Goal: Task Accomplishment & Management: Use online tool/utility

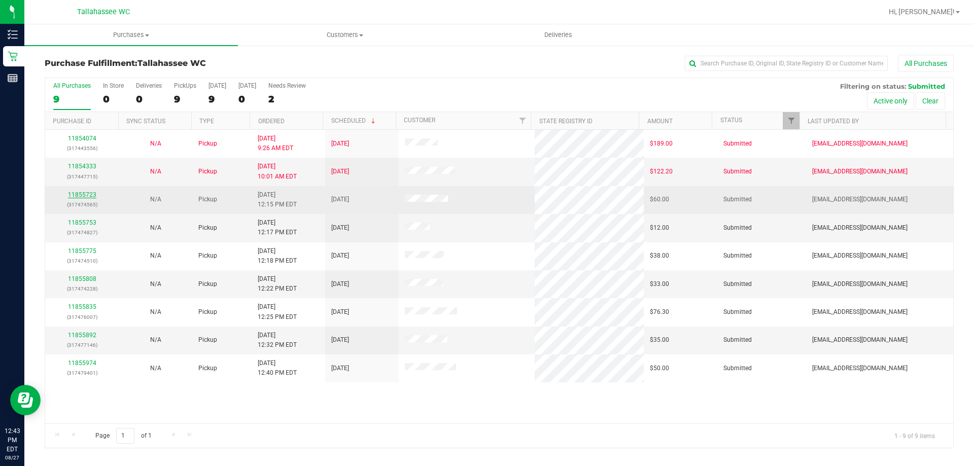
click at [87, 193] on link "11855723" at bounding box center [82, 194] width 28 height 7
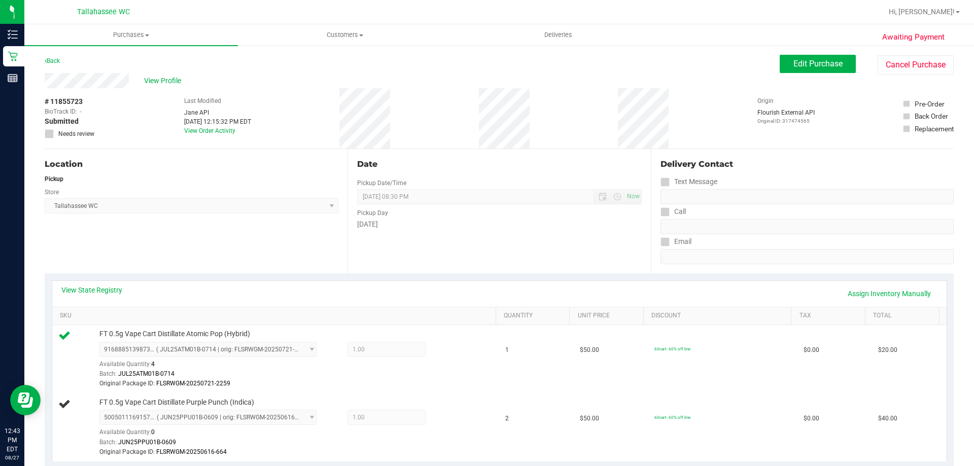
click at [62, 60] on div "Back Edit Purchase Cancel Purchase" at bounding box center [499, 64] width 909 height 18
click at [56, 58] on link "Back" at bounding box center [52, 60] width 15 height 7
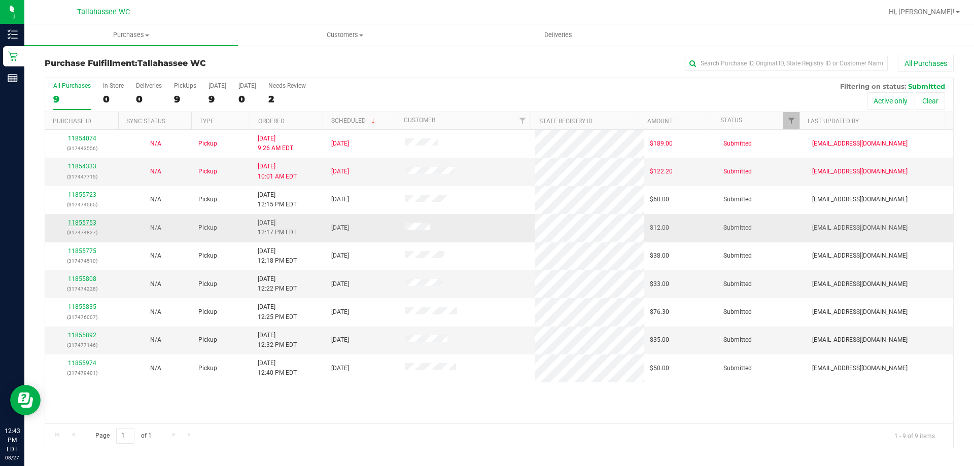
click at [80, 222] on link "11855753" at bounding box center [82, 222] width 28 height 7
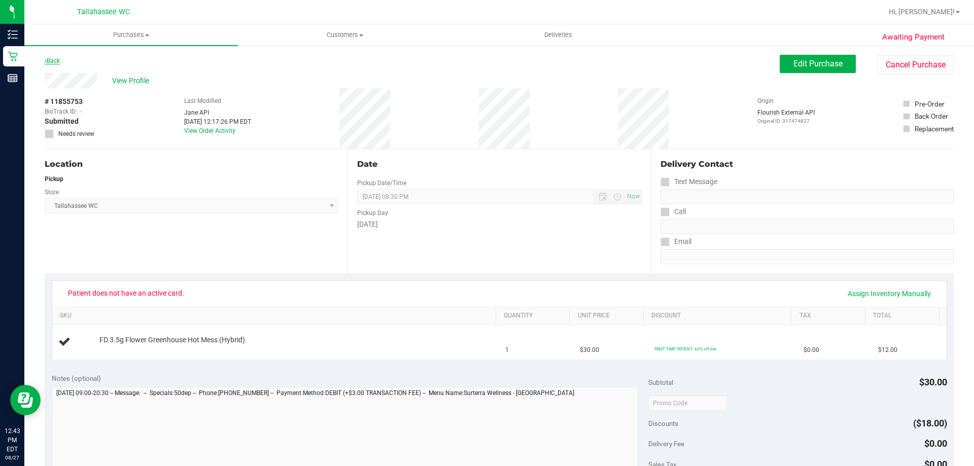
click at [57, 61] on link "Back" at bounding box center [52, 60] width 15 height 7
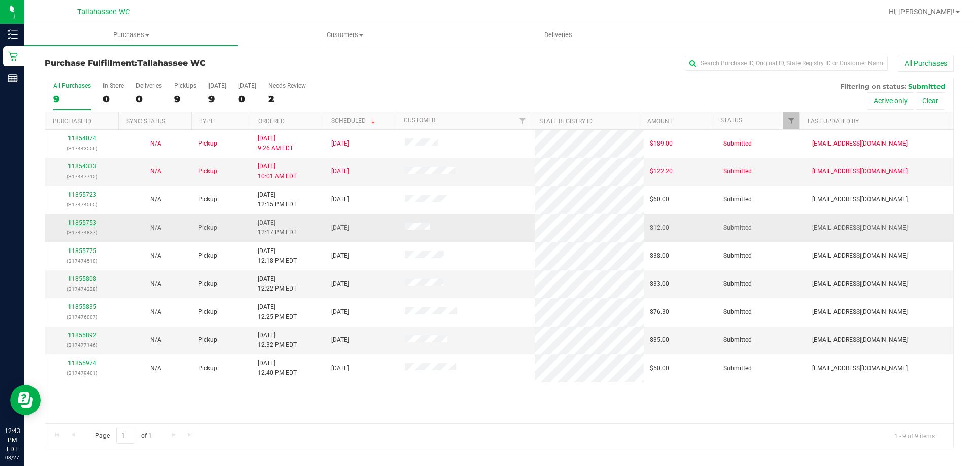
click at [87, 223] on link "11855753" at bounding box center [82, 222] width 28 height 7
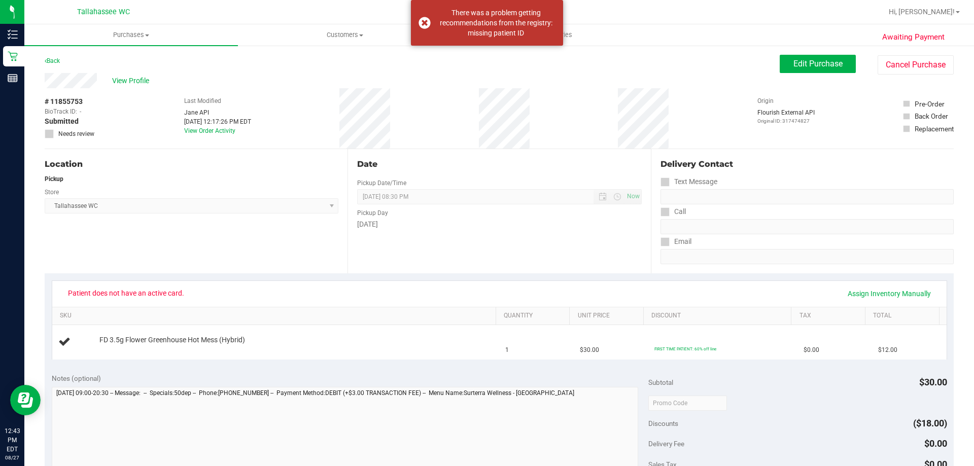
click at [128, 295] on span "Patient does not have an active card." at bounding box center [125, 293] width 129 height 16
click at [926, 56] on button "Cancel Purchase" at bounding box center [916, 64] width 76 height 19
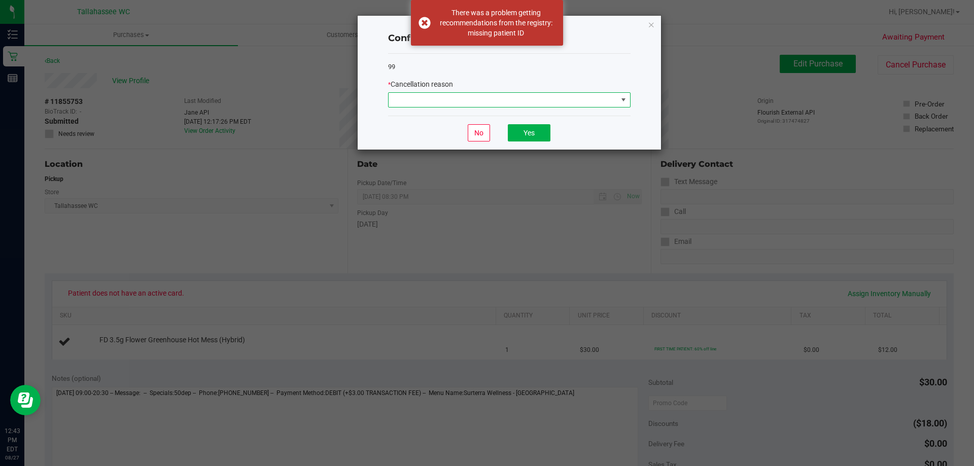
click at [533, 104] on span at bounding box center [503, 100] width 229 height 14
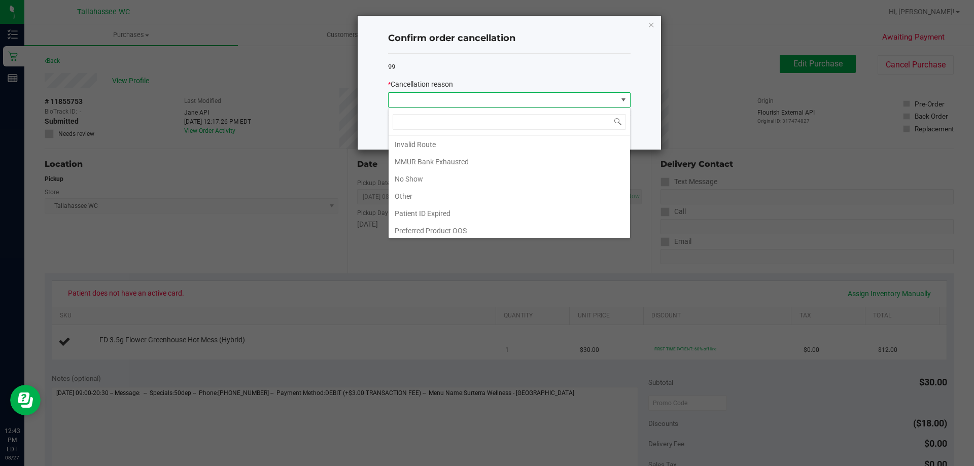
scroll to position [54, 0]
click at [523, 204] on li "Patient ID Expired" at bounding box center [510, 210] width 242 height 17
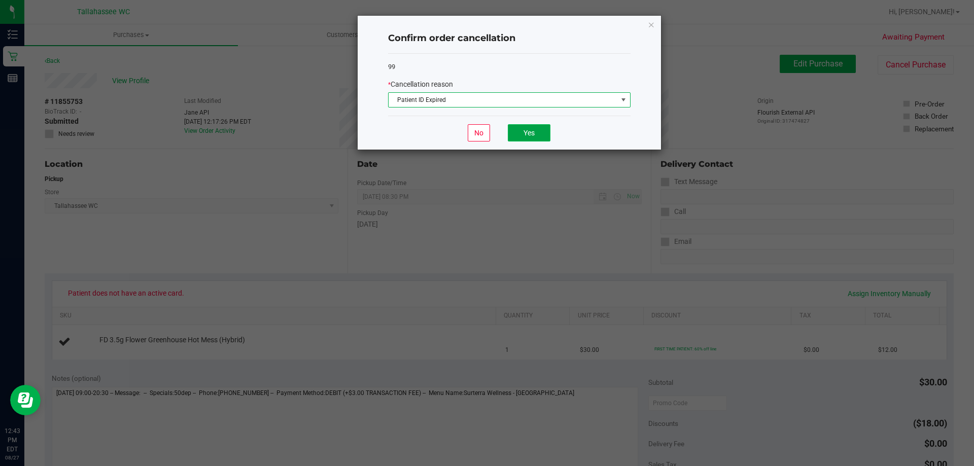
click at [537, 140] on button "Yes" at bounding box center [529, 132] width 43 height 17
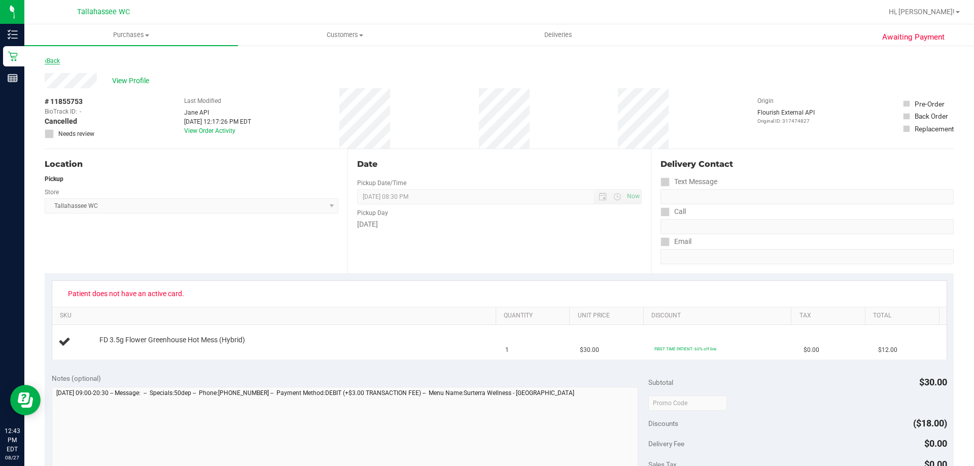
click at [52, 61] on link "Back" at bounding box center [52, 60] width 15 height 7
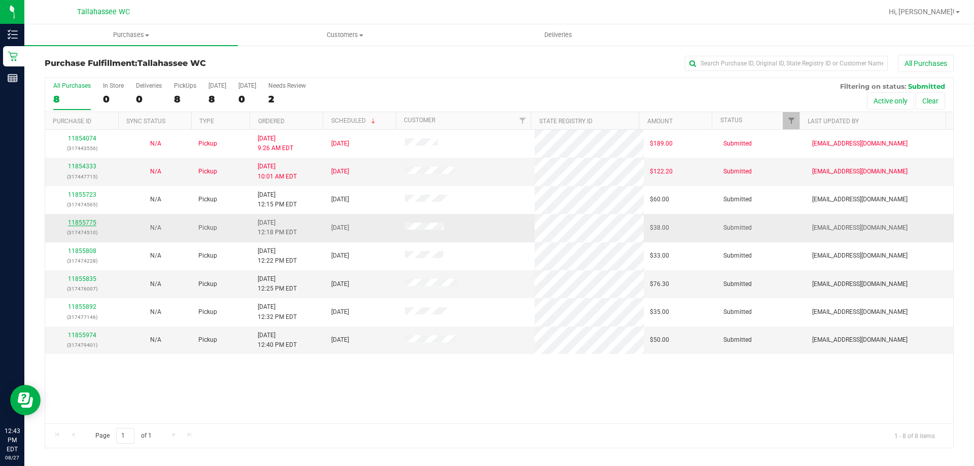
click at [81, 223] on link "11855775" at bounding box center [82, 222] width 28 height 7
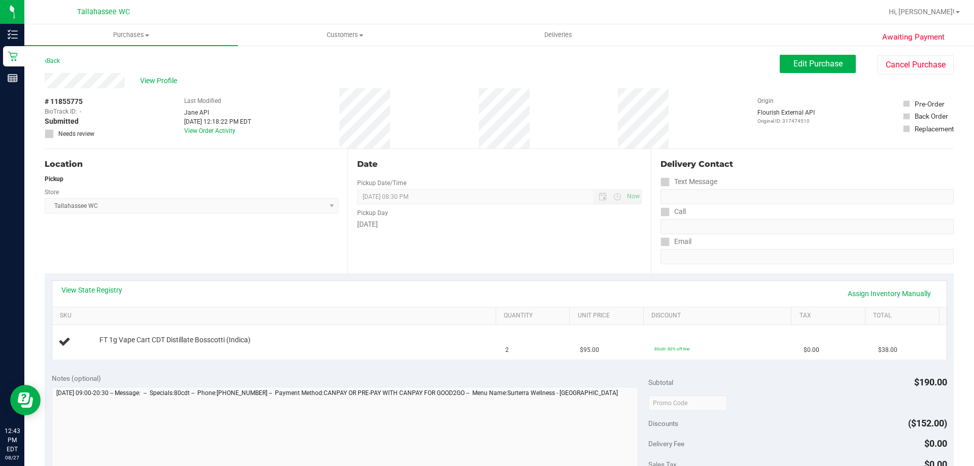
click at [92, 298] on div "View State Registry Assign Inventory Manually" at bounding box center [499, 293] width 876 height 17
click at [92, 293] on link "View State Registry" at bounding box center [91, 290] width 61 height 10
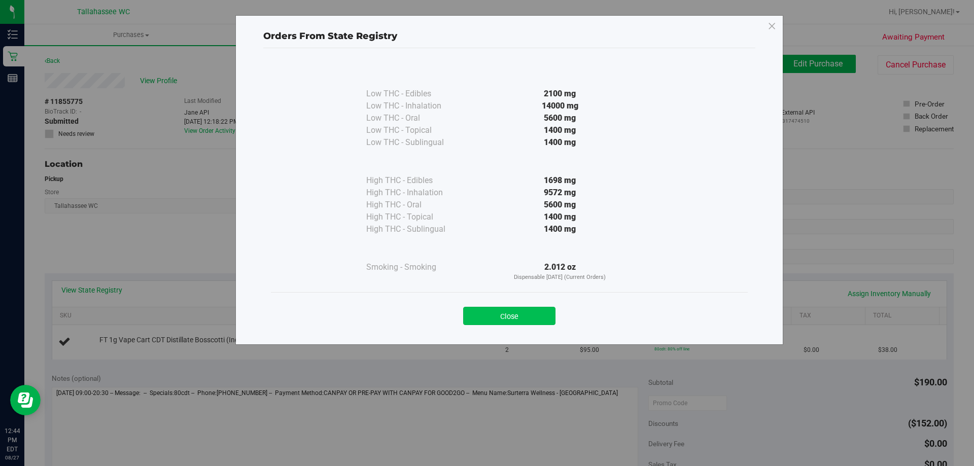
click at [490, 315] on button "Close" at bounding box center [509, 316] width 92 height 18
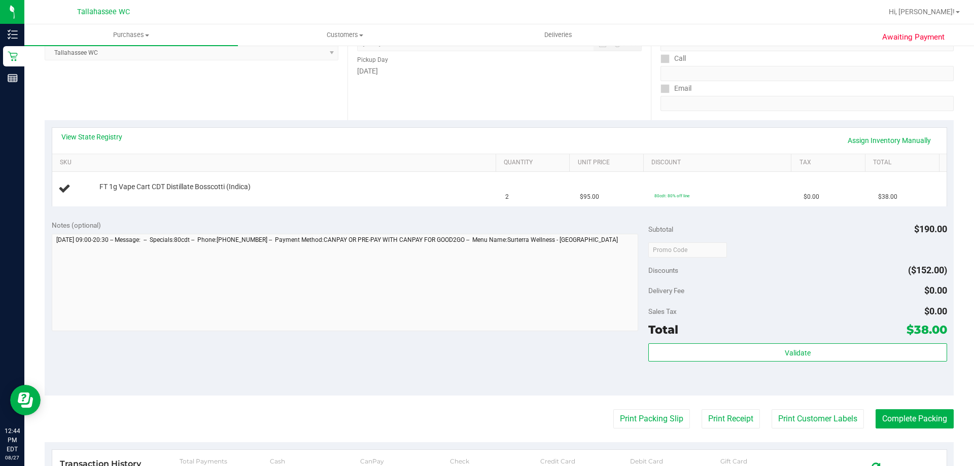
scroll to position [101, 0]
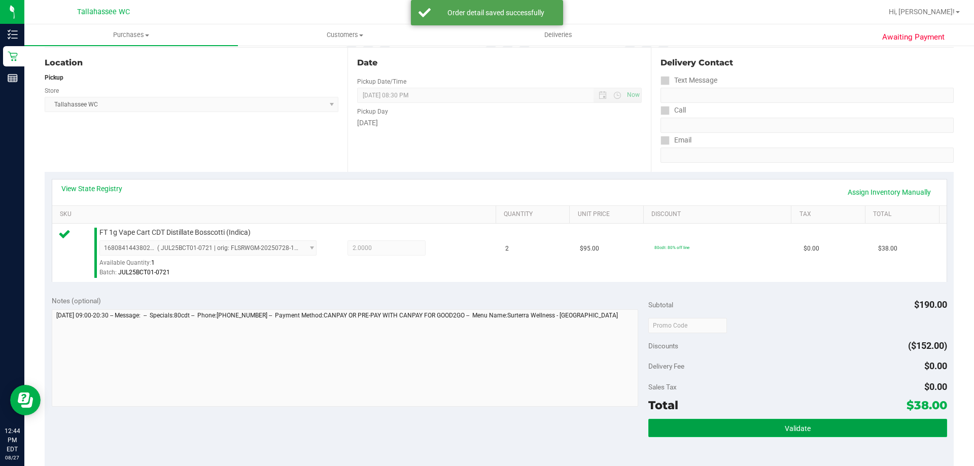
click at [649, 425] on button "Validate" at bounding box center [798, 428] width 298 height 18
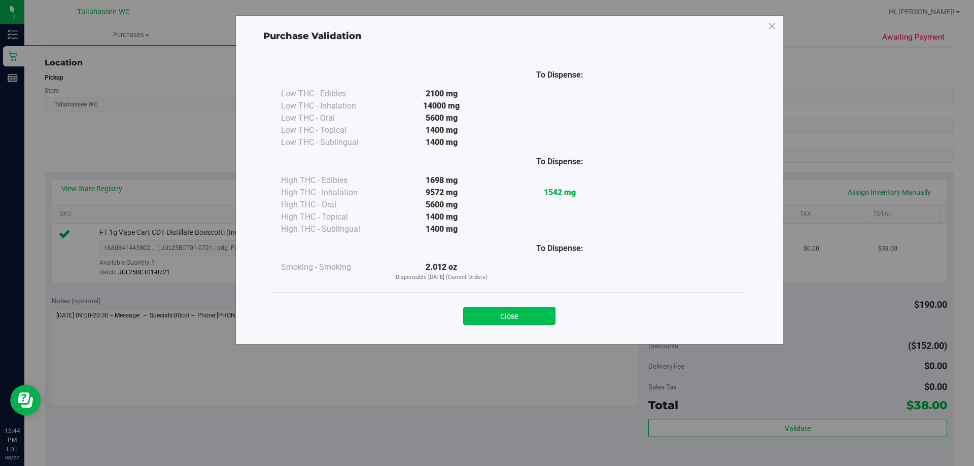
click at [519, 311] on button "Close" at bounding box center [509, 316] width 92 height 18
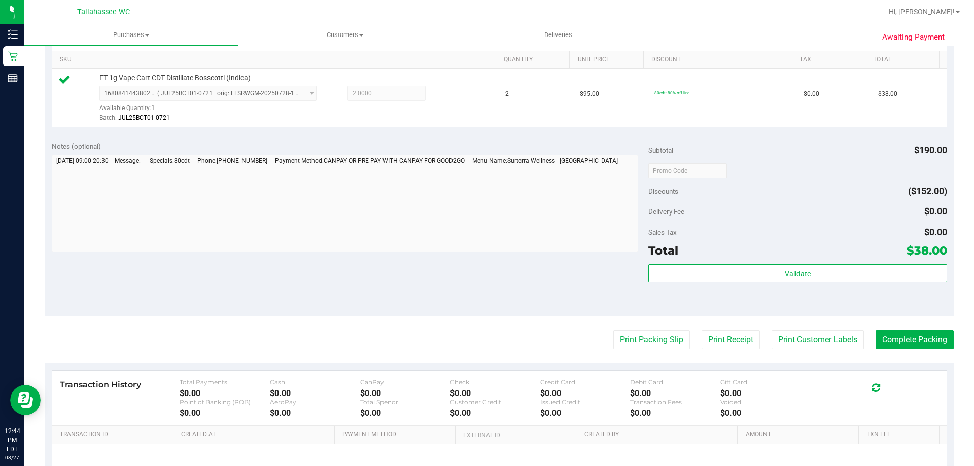
scroll to position [304, 0]
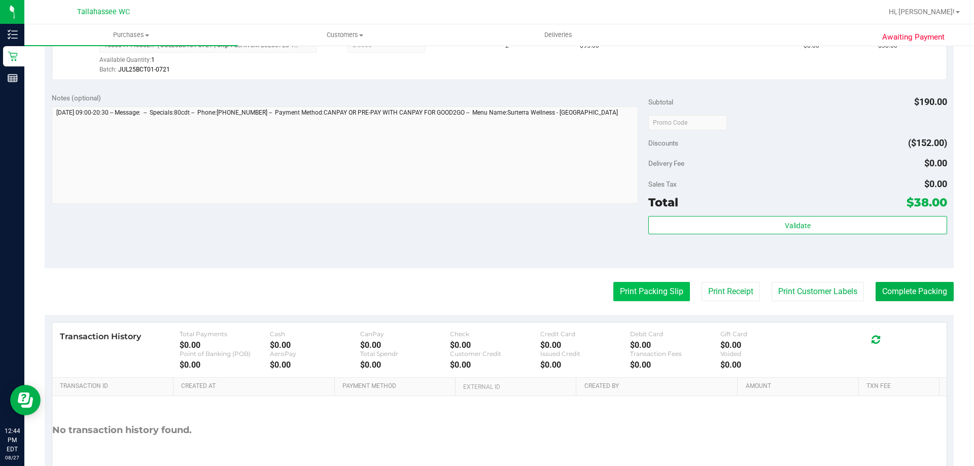
click at [629, 287] on button "Print Packing Slip" at bounding box center [651, 291] width 77 height 19
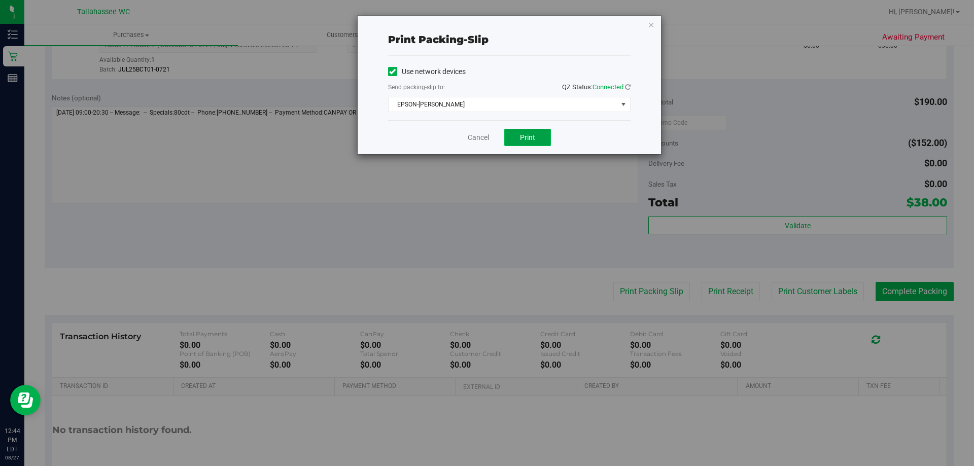
click at [526, 136] on span "Print" at bounding box center [527, 137] width 15 height 8
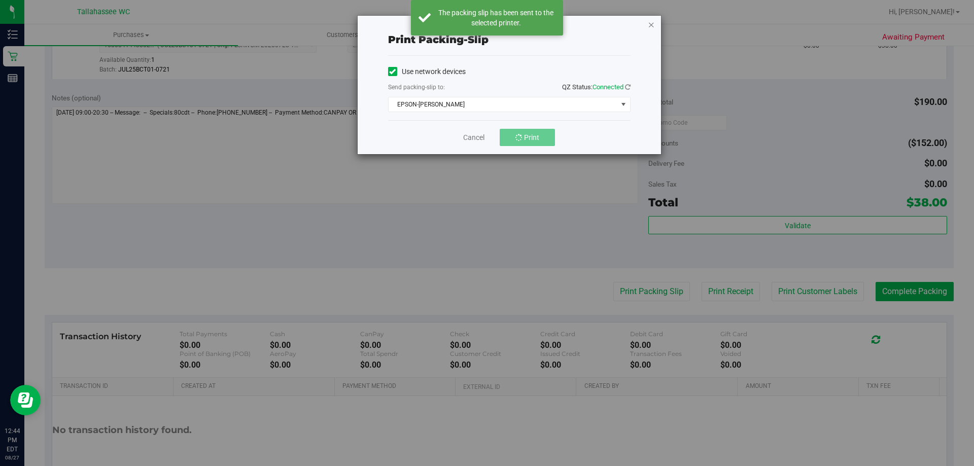
click at [649, 23] on icon "button" at bounding box center [651, 24] width 7 height 12
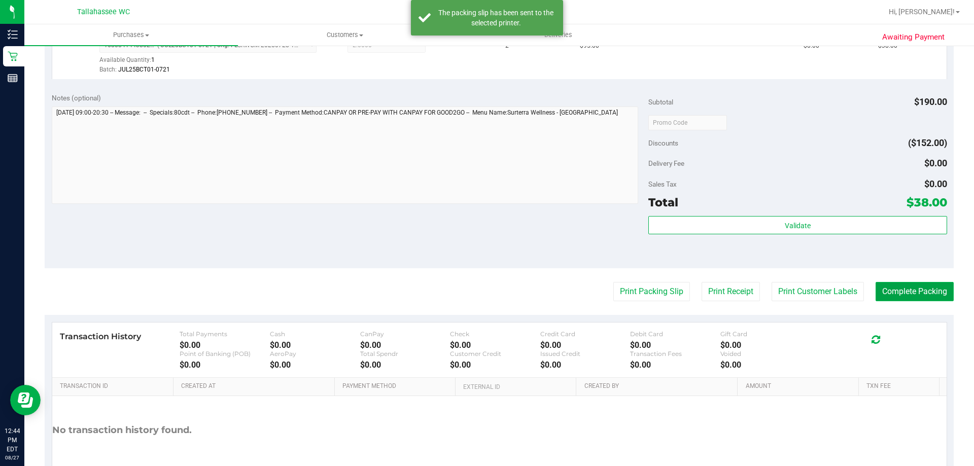
click at [876, 298] on button "Complete Packing" at bounding box center [915, 291] width 78 height 19
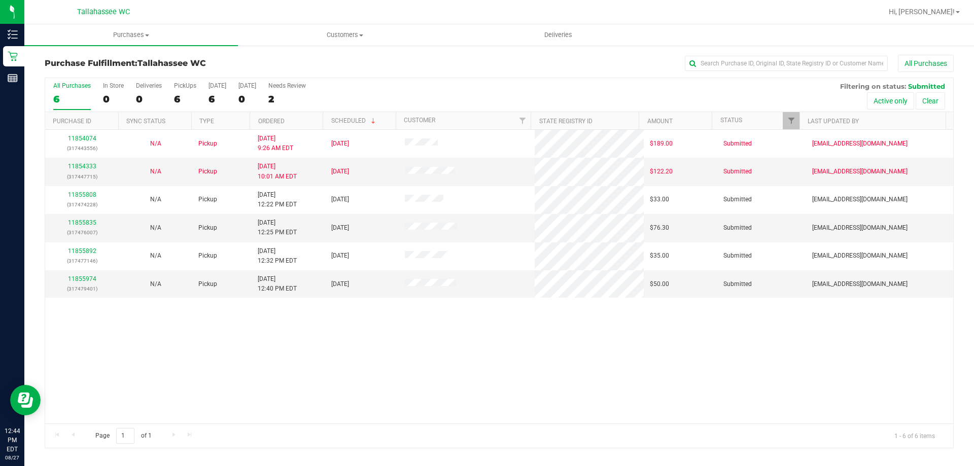
click at [794, 49] on div "Purchase Fulfillment: Tallahassee WC All Purchases All Purchases 6 In Store 0 D…" at bounding box center [499, 252] width 950 height 414
click at [791, 56] on input "text" at bounding box center [786, 63] width 203 height 15
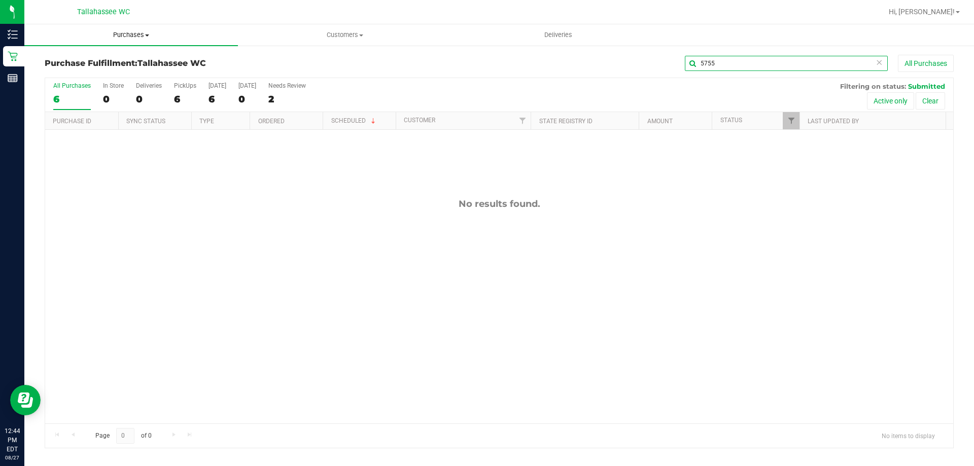
type input "5755"
click at [145, 33] on span "Purchases" at bounding box center [131, 34] width 214 height 9
click at [56, 87] on span "All purchases" at bounding box center [60, 85] width 72 height 9
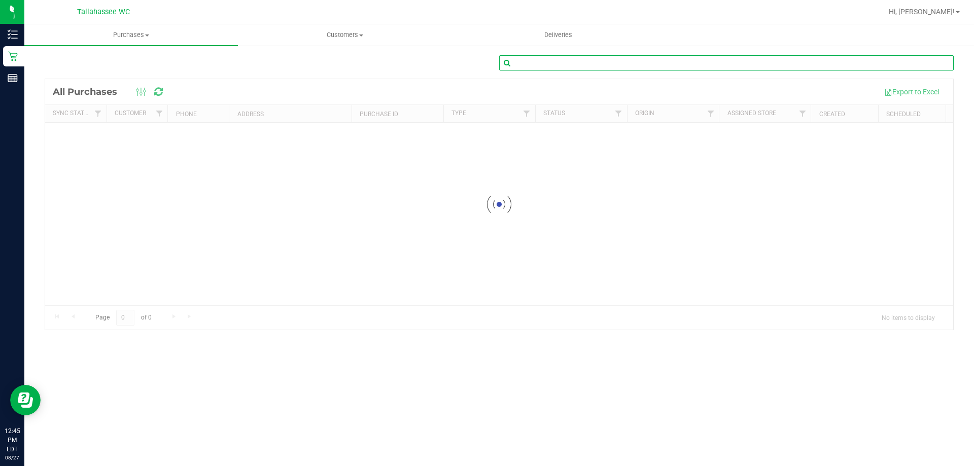
click at [773, 70] on input "text" at bounding box center [726, 62] width 455 height 15
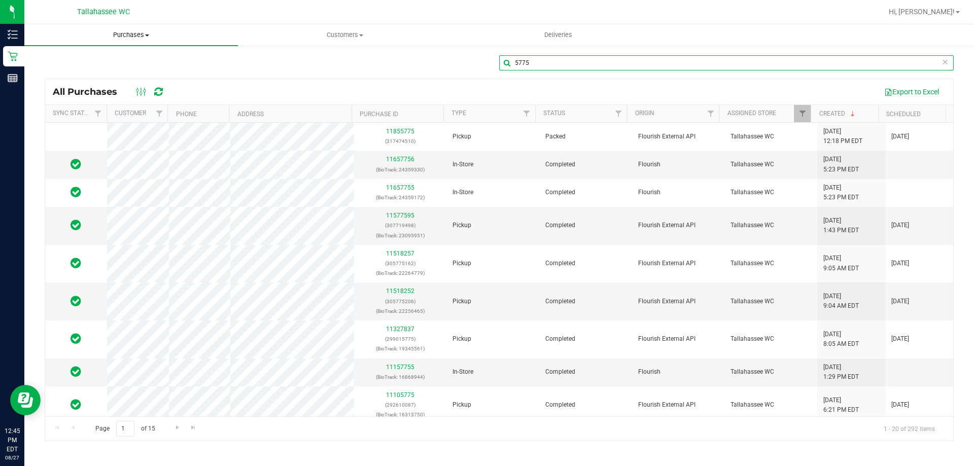
type input "5775"
click at [112, 37] on span "Purchases" at bounding box center [131, 34] width 214 height 9
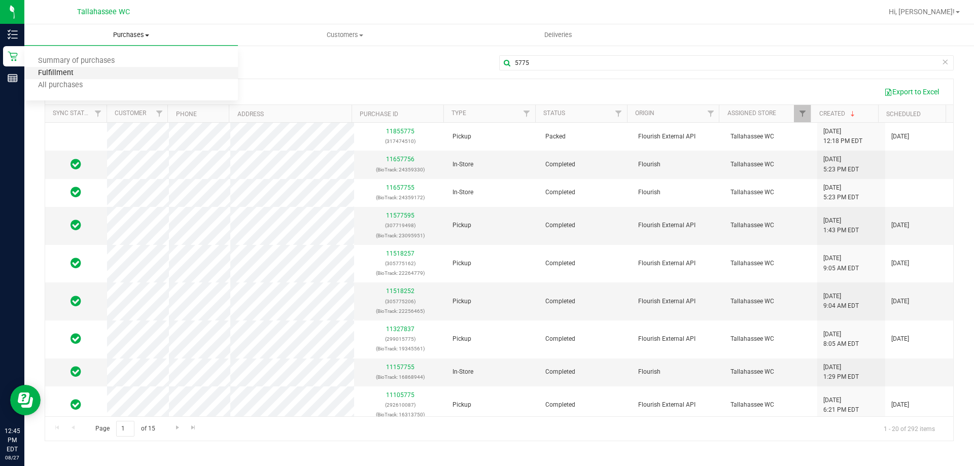
click at [83, 77] on span "Fulfillment" at bounding box center [55, 73] width 63 height 9
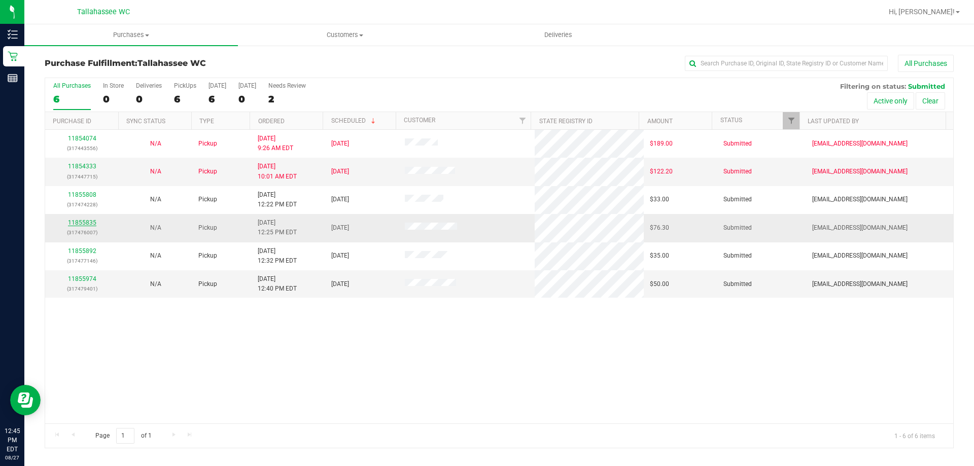
click at [79, 222] on link "11855835" at bounding box center [82, 222] width 28 height 7
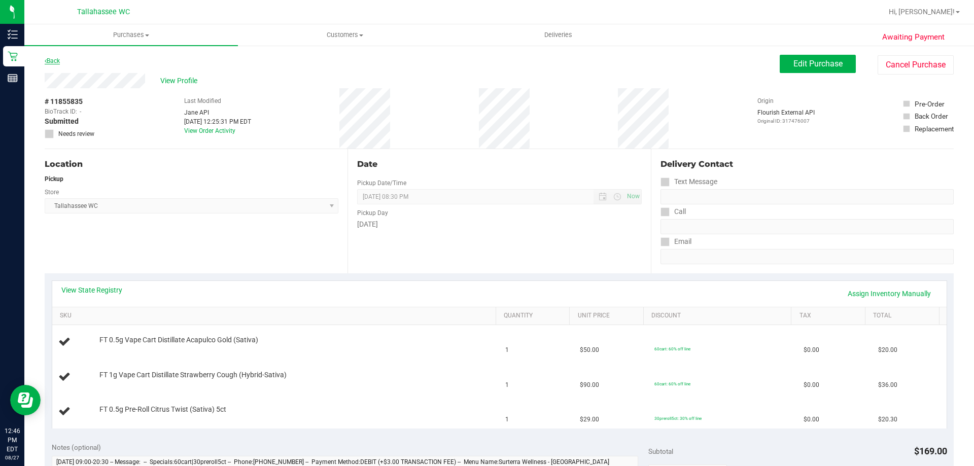
click at [56, 59] on link "Back" at bounding box center [52, 60] width 15 height 7
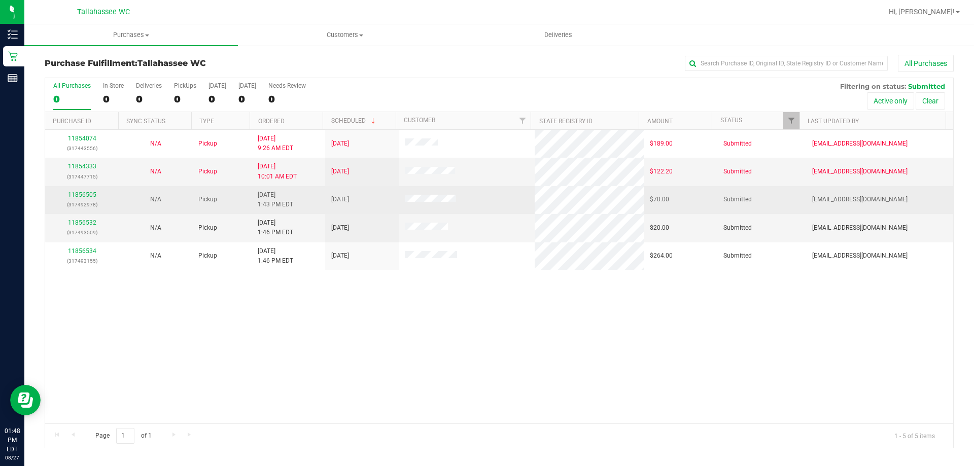
click at [87, 193] on link "11856505" at bounding box center [82, 194] width 28 height 7
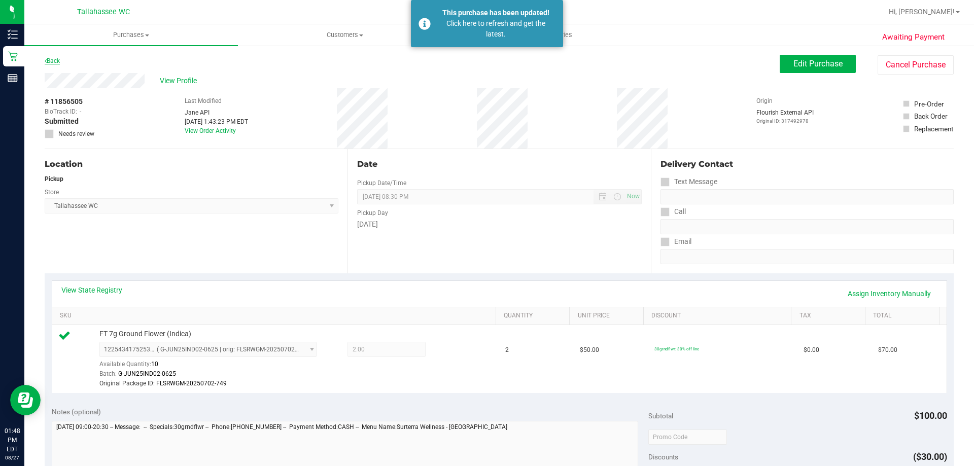
click at [56, 62] on link "Back" at bounding box center [52, 60] width 15 height 7
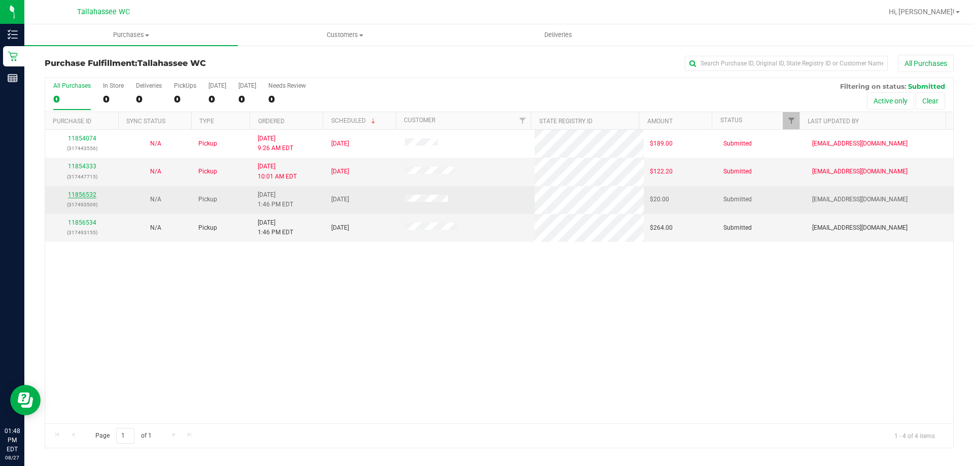
click at [89, 196] on link "11856532" at bounding box center [82, 194] width 28 height 7
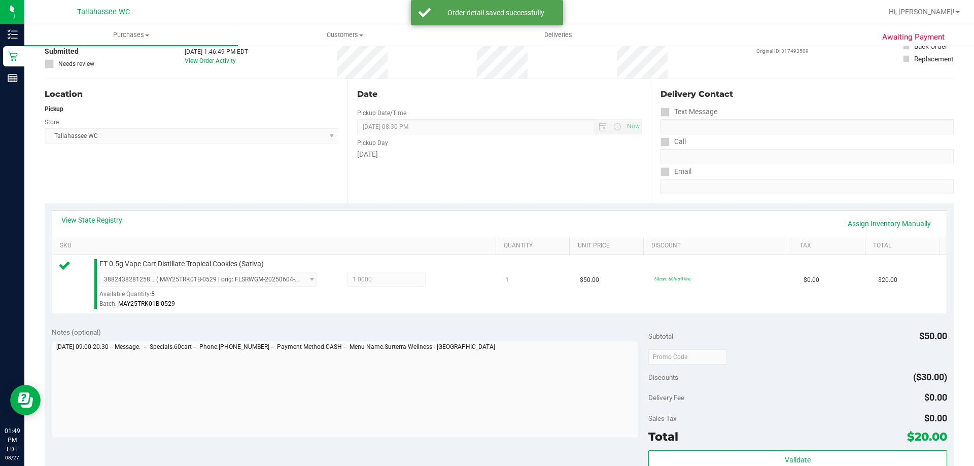
scroll to position [152, 0]
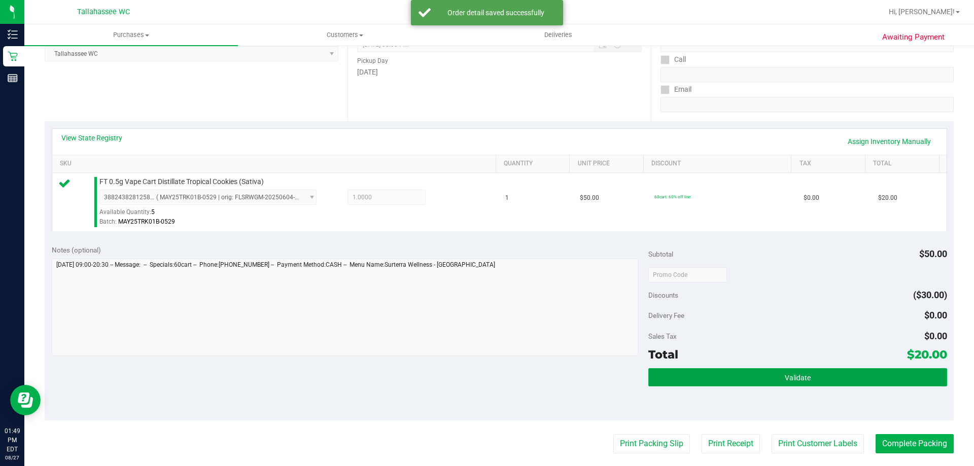
click at [714, 383] on button "Validate" at bounding box center [798, 377] width 298 height 18
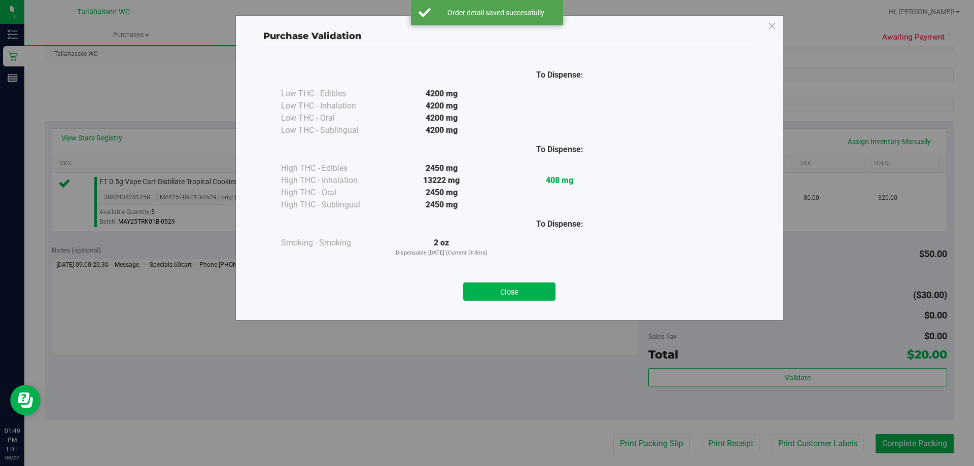
drag, startPoint x: 522, startPoint y: 290, endPoint x: 526, endPoint y: 305, distance: 15.3
click at [523, 291] on button "Close" at bounding box center [509, 292] width 92 height 18
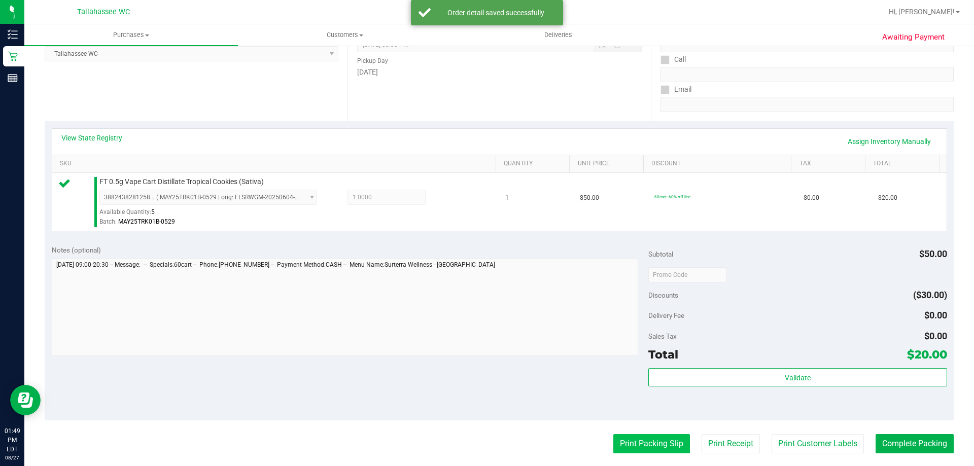
click at [636, 444] on button "Print Packing Slip" at bounding box center [651, 443] width 77 height 19
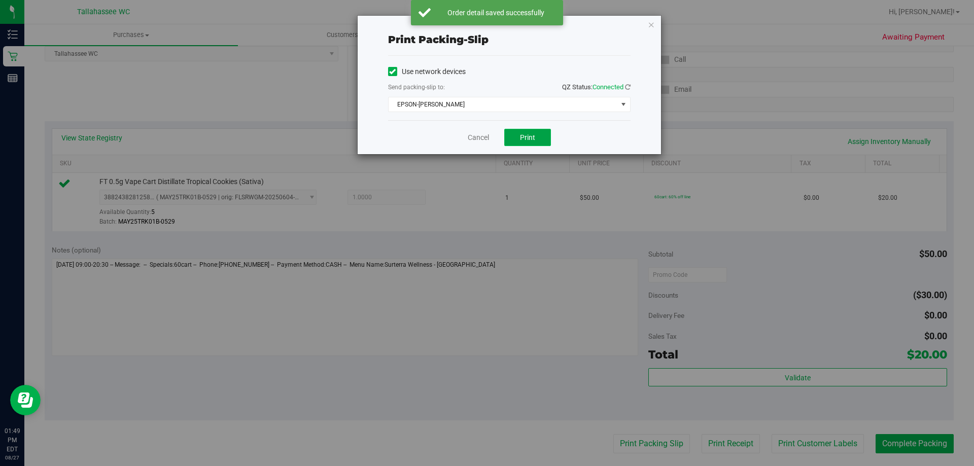
click at [532, 130] on button "Print" at bounding box center [527, 137] width 47 height 17
click at [483, 141] on link "Cancel" at bounding box center [478, 137] width 21 height 11
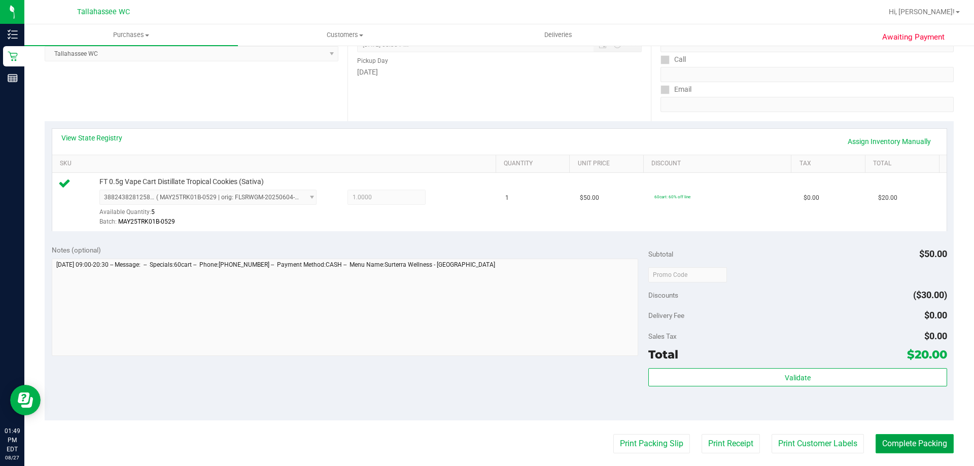
drag, startPoint x: 881, startPoint y: 439, endPoint x: 362, endPoint y: 363, distance: 524.2
click at [881, 438] on button "Complete Packing" at bounding box center [915, 443] width 78 height 19
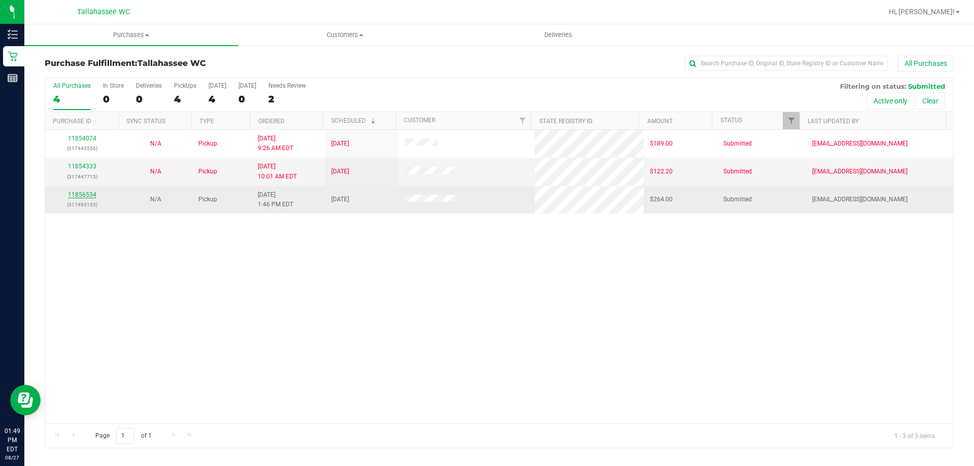
click at [86, 192] on link "11856534" at bounding box center [82, 194] width 28 height 7
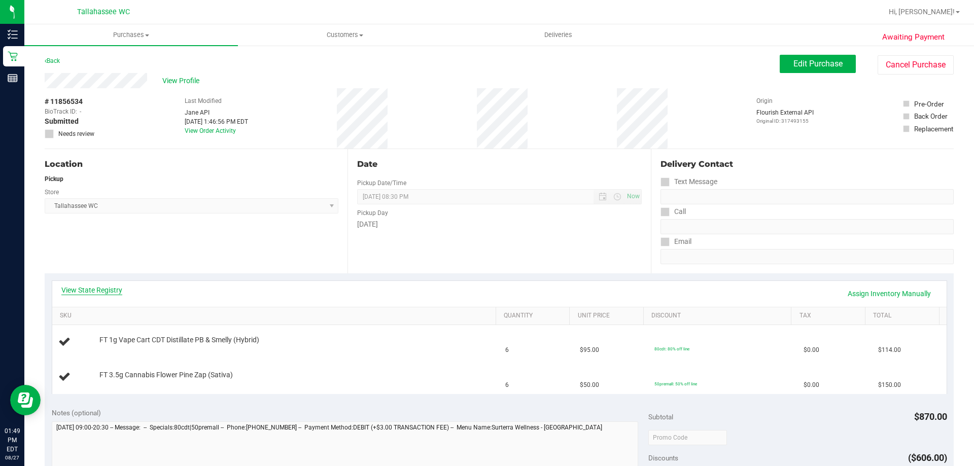
click at [95, 292] on link "View State Registry" at bounding box center [91, 290] width 61 height 10
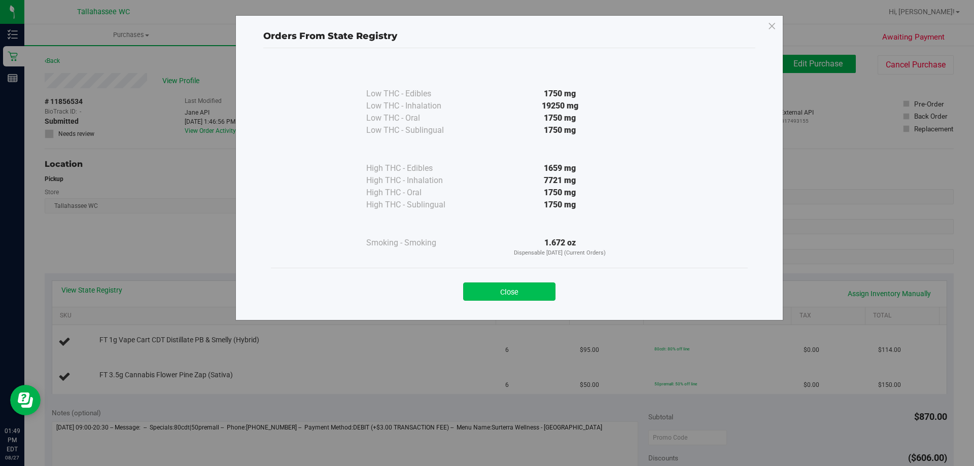
click at [487, 292] on button "Close" at bounding box center [509, 292] width 92 height 18
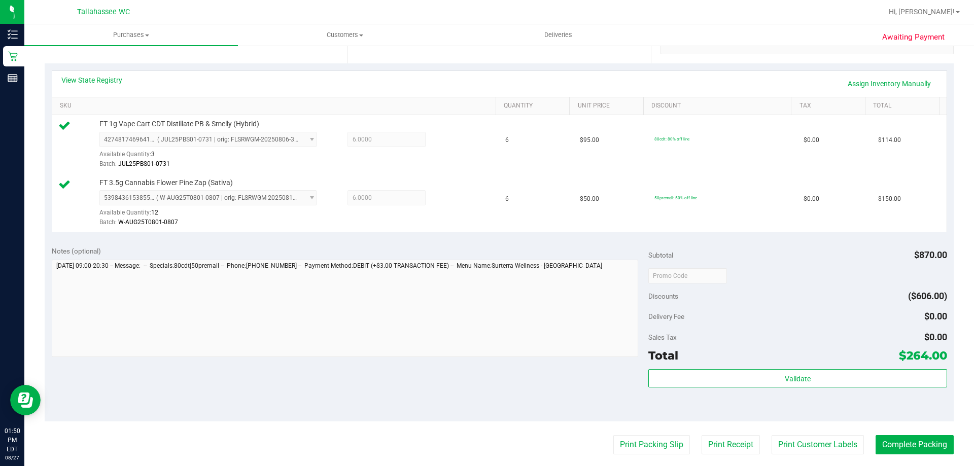
scroll to position [254, 0]
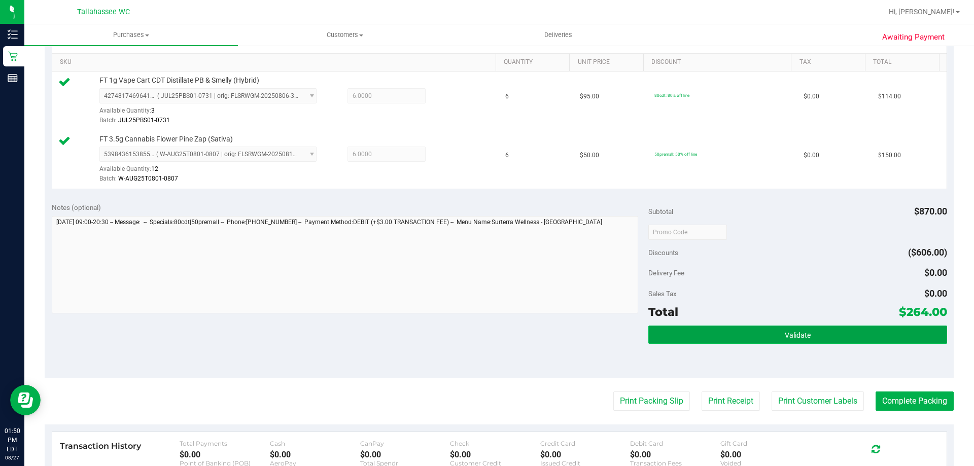
click at [679, 339] on button "Validate" at bounding box center [798, 335] width 298 height 18
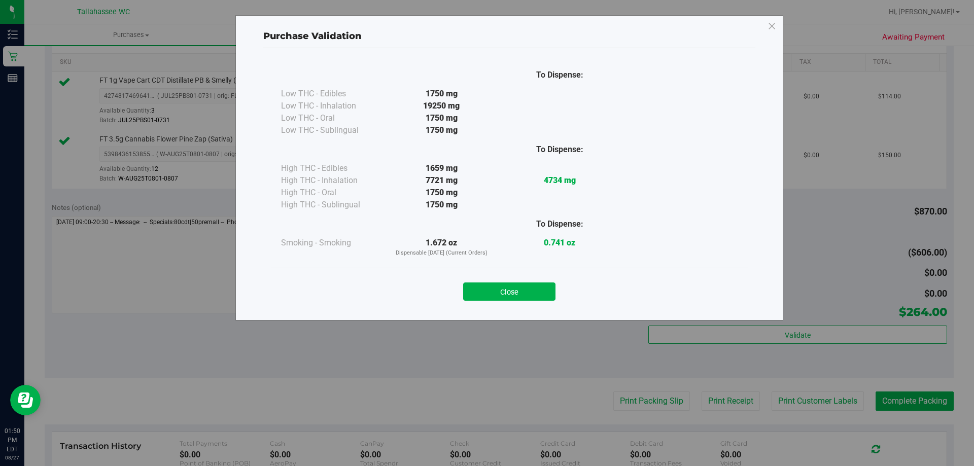
click at [536, 298] on button "Close" at bounding box center [509, 292] width 92 height 18
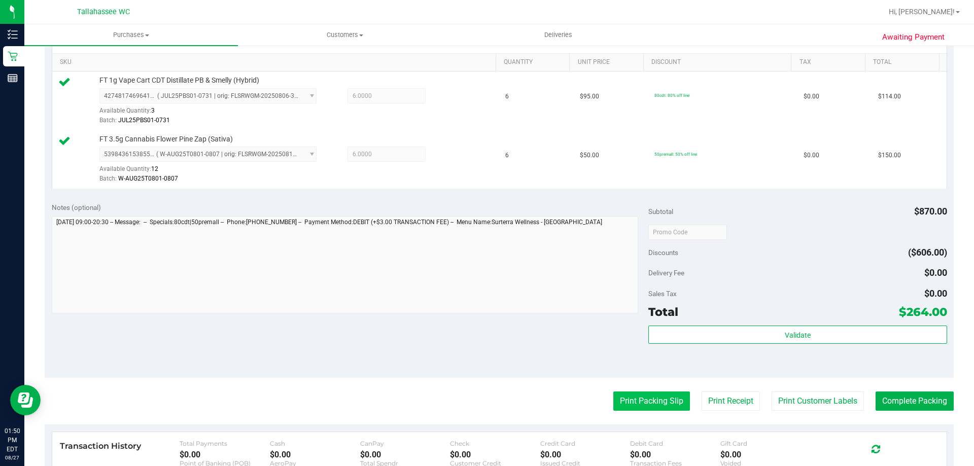
click at [618, 401] on button "Print Packing Slip" at bounding box center [651, 401] width 77 height 19
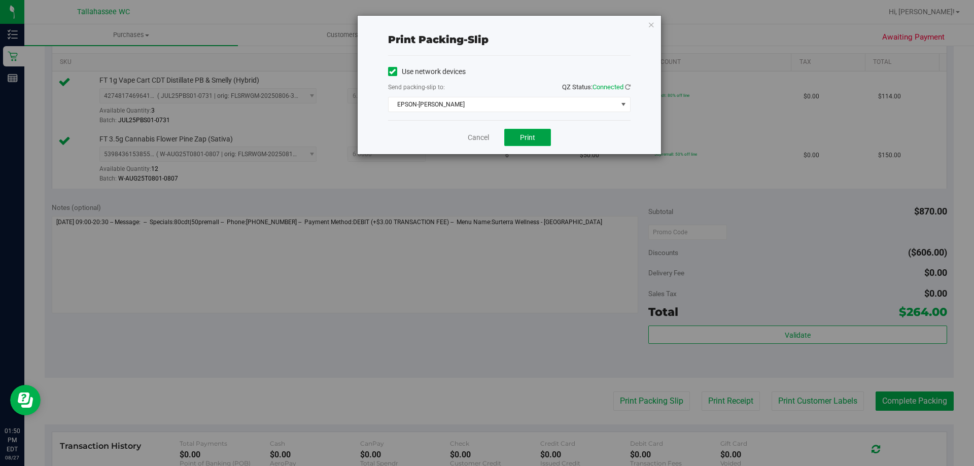
click at [524, 138] on span "Print" at bounding box center [527, 137] width 15 height 8
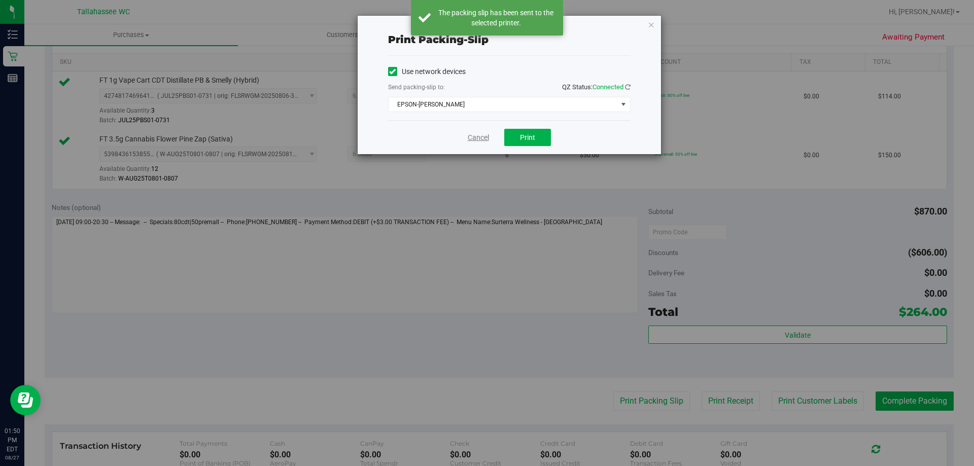
drag, startPoint x: 484, startPoint y: 135, endPoint x: 484, endPoint y: 147, distance: 11.7
click at [484, 136] on link "Cancel" at bounding box center [478, 137] width 21 height 11
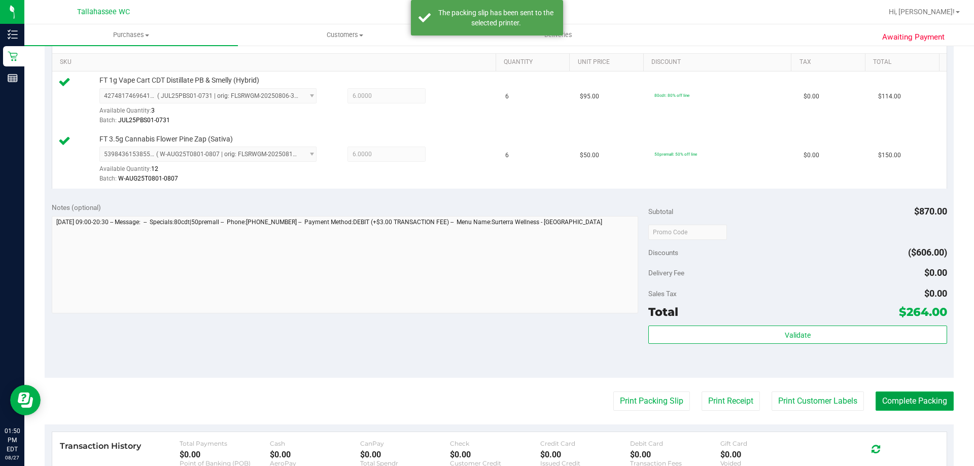
click at [911, 403] on button "Complete Packing" at bounding box center [915, 401] width 78 height 19
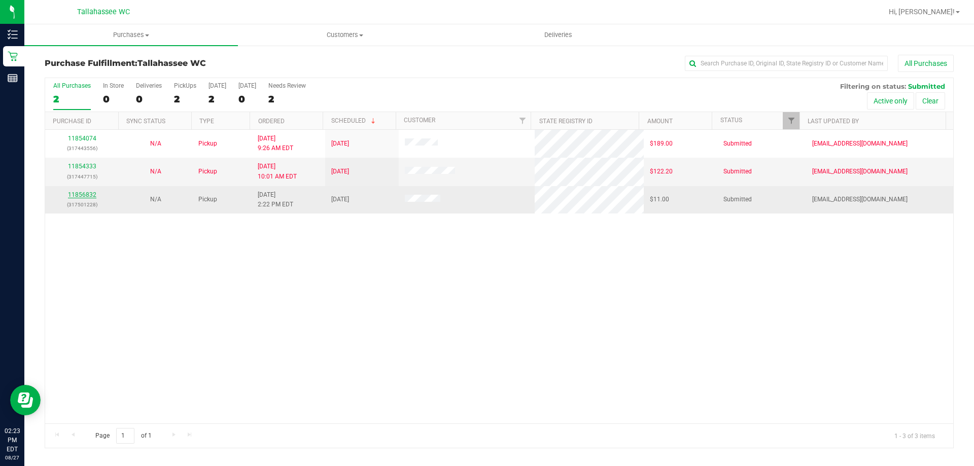
click at [86, 193] on link "11856832" at bounding box center [82, 194] width 28 height 7
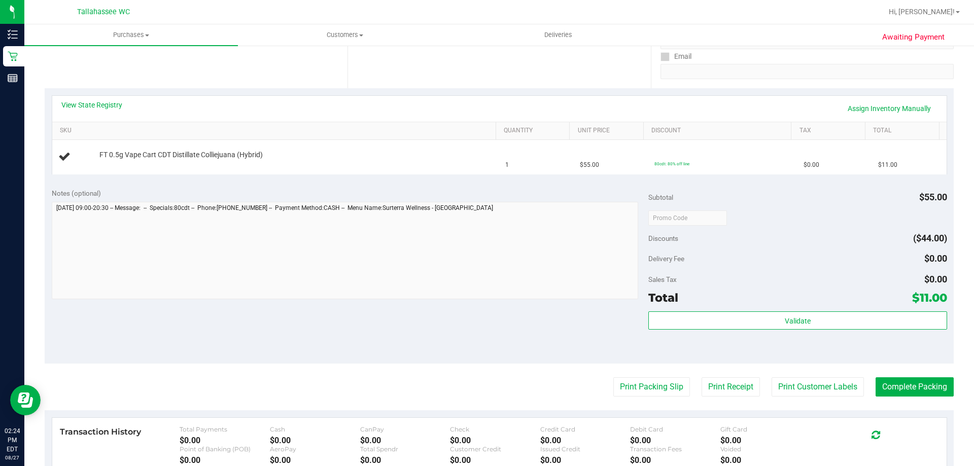
scroll to position [203, 0]
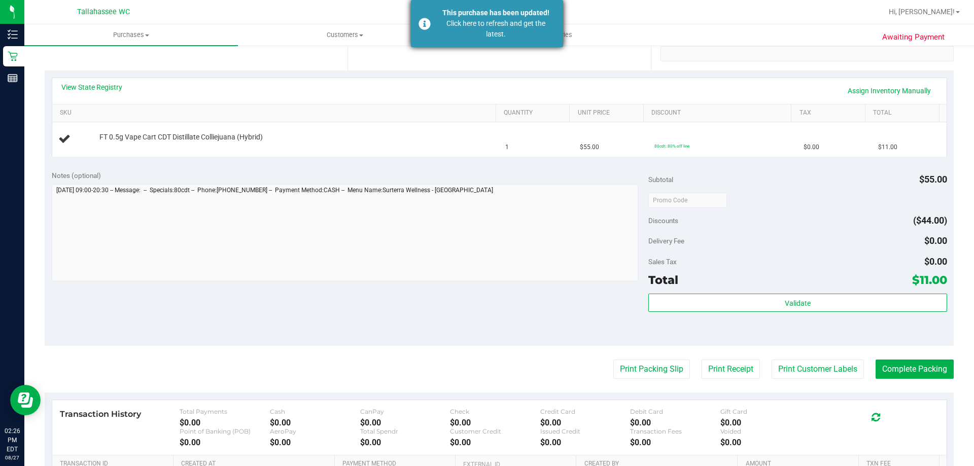
click at [529, 20] on div "Click here to refresh and get the latest." at bounding box center [495, 28] width 119 height 21
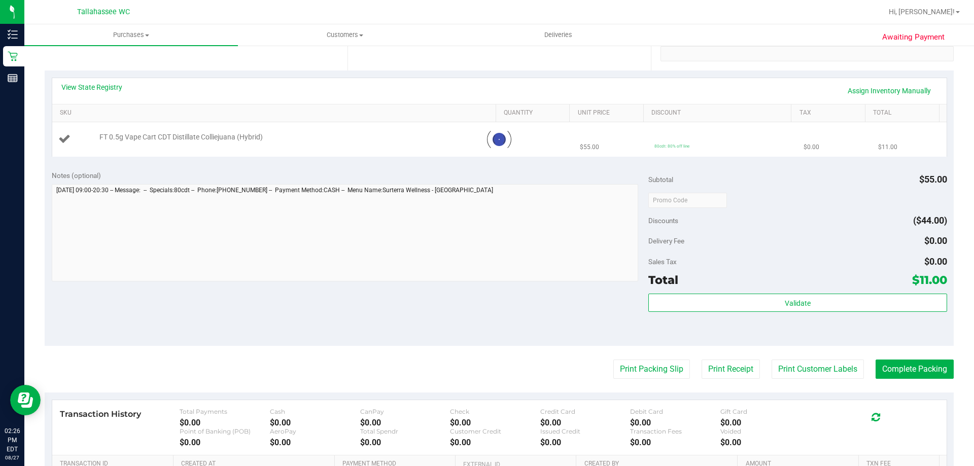
type textarea "**********"
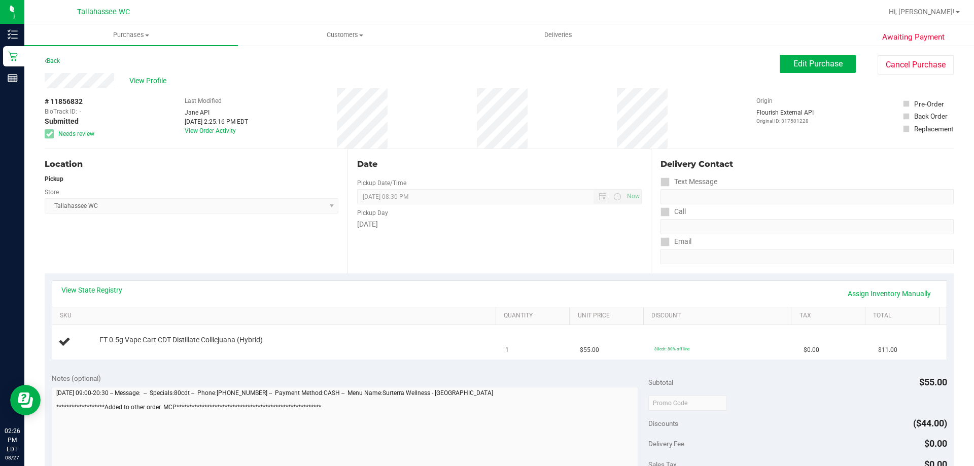
click at [57, 55] on div "Back" at bounding box center [52, 61] width 15 height 12
click at [53, 57] on div "Back" at bounding box center [52, 61] width 15 height 12
click at [51, 63] on link "Back" at bounding box center [52, 60] width 15 height 7
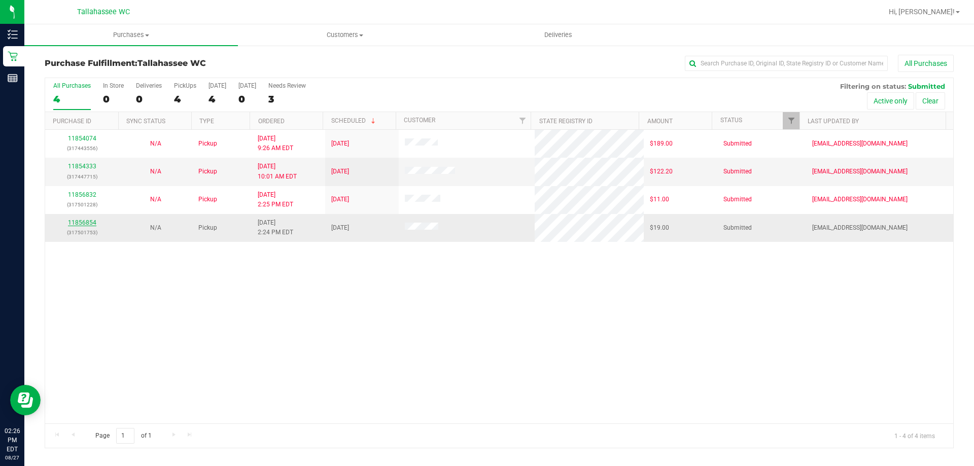
click at [72, 223] on link "11856854" at bounding box center [82, 222] width 28 height 7
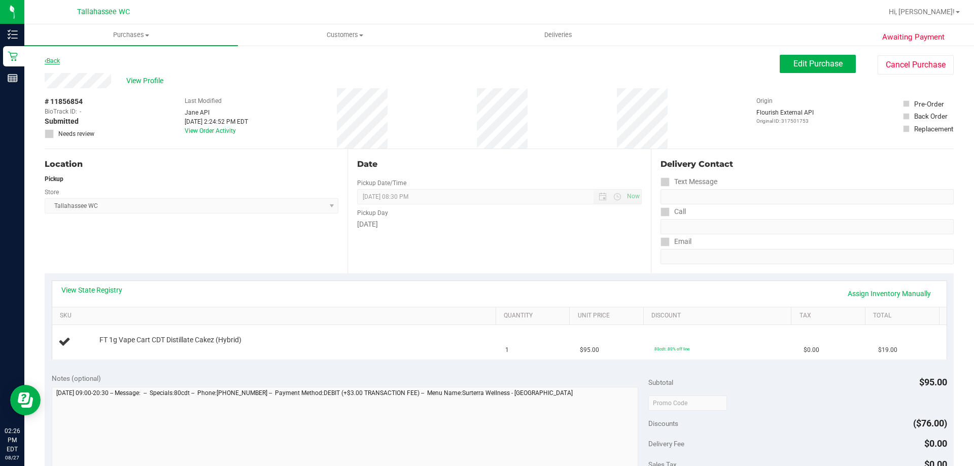
click at [57, 64] on link "Back" at bounding box center [52, 60] width 15 height 7
